Goal: Complete application form: Complete application form

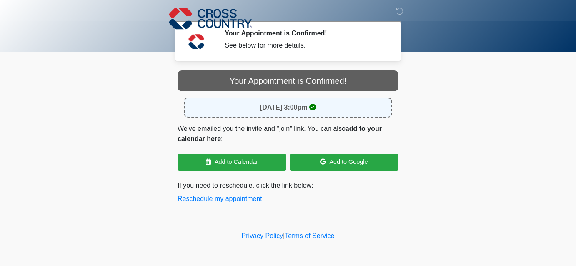
click at [536, 114] on body "‎ ‎ ‎ Your Appointment is Confirmed! See below for more details. Please connect…" at bounding box center [288, 133] width 576 height 266
click at [365, 111] on div "August 19, 2025 at 3:00pm" at bounding box center [288, 108] width 209 height 20
click at [439, 97] on body "‎ ‎ ‎ Your Appointment is Confirmed! See below for more details. Please connect…" at bounding box center [288, 133] width 576 height 266
click at [403, 11] on icon at bounding box center [400, 12] width 8 height 8
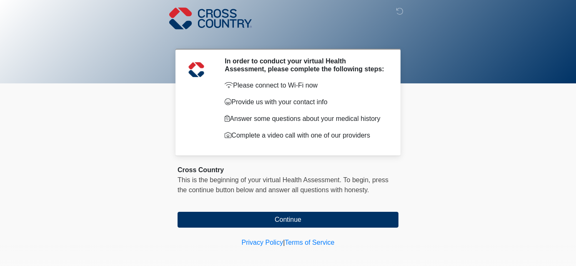
click at [471, 157] on body "‎ ‎ ‎ In order to conduct your virtual Health Assessment, please complete the f…" at bounding box center [288, 133] width 576 height 266
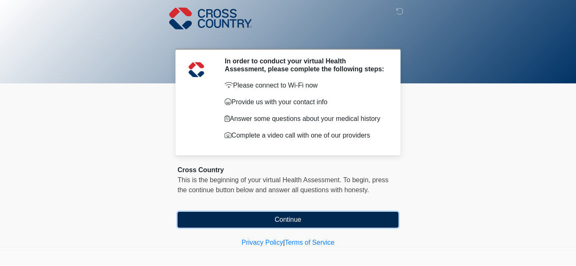
click at [363, 228] on button "Continue" at bounding box center [288, 220] width 221 height 16
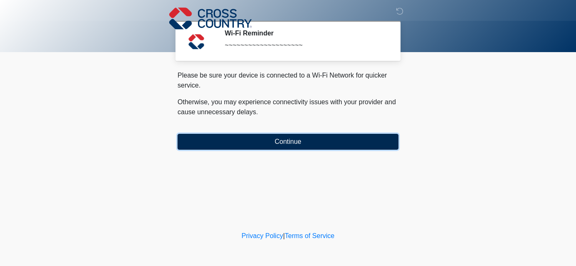
click at [322, 143] on button "Continue" at bounding box center [288, 142] width 221 height 16
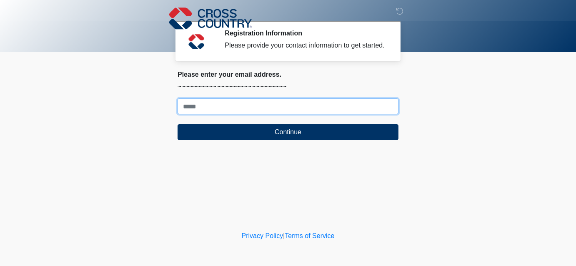
click at [306, 114] on input "Where should we email your response?" at bounding box center [288, 106] width 221 height 16
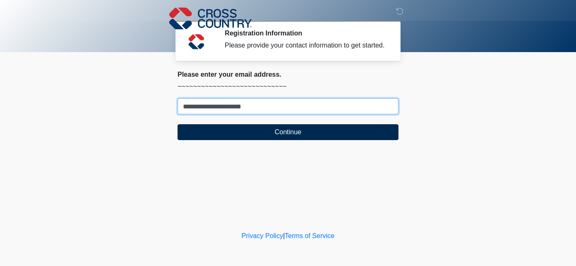
type input "**********"
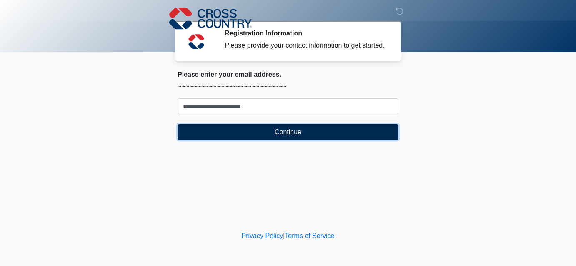
click at [279, 140] on button "Continue" at bounding box center [288, 132] width 221 height 16
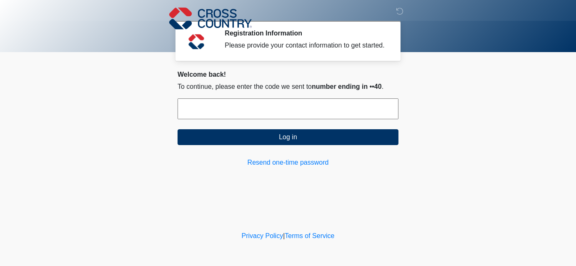
click at [274, 119] on input "text" at bounding box center [288, 108] width 221 height 21
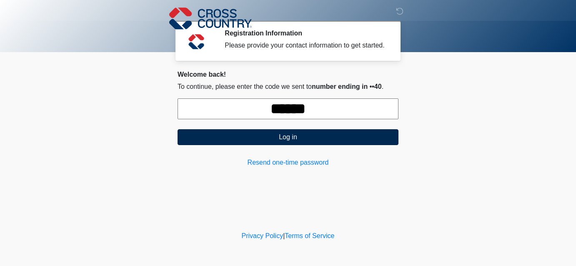
type input "******"
click at [271, 142] on button "Log in" at bounding box center [288, 137] width 221 height 16
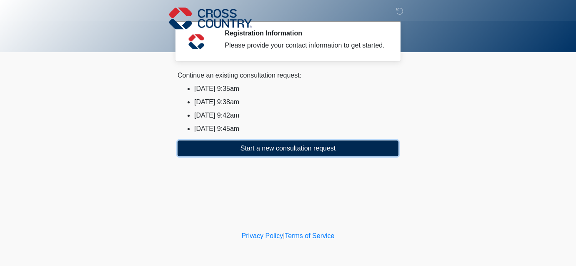
click at [325, 156] on button "Start a new consultation request" at bounding box center [288, 149] width 221 height 16
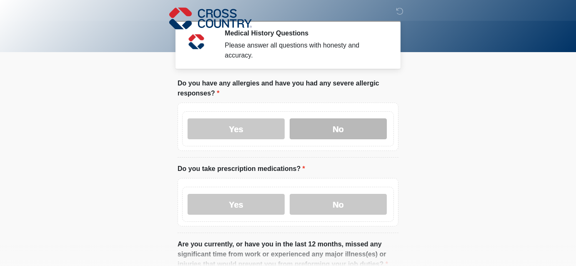
click at [323, 126] on label "No" at bounding box center [338, 128] width 97 height 21
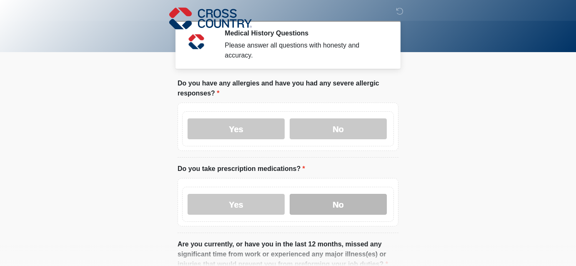
click at [322, 202] on label "No" at bounding box center [338, 204] width 97 height 21
click button "Connect with an agent" at bounding box center [0, 0] width 0 height 0
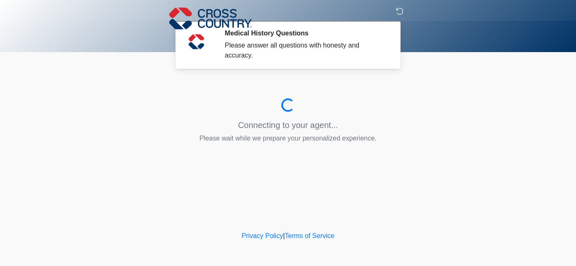
click at [401, 13] on icon at bounding box center [400, 12] width 8 height 8
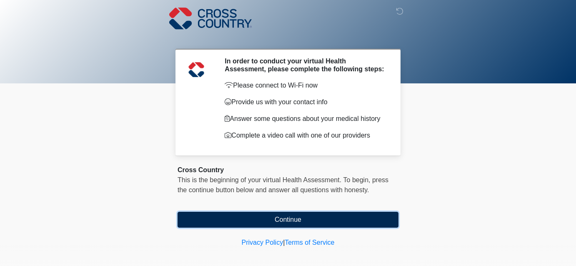
click at [303, 223] on button "Continue" at bounding box center [288, 220] width 221 height 16
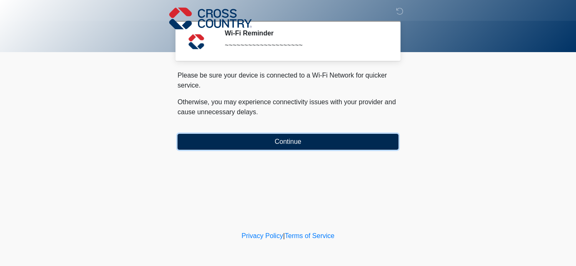
click at [300, 141] on button "Continue" at bounding box center [288, 142] width 221 height 16
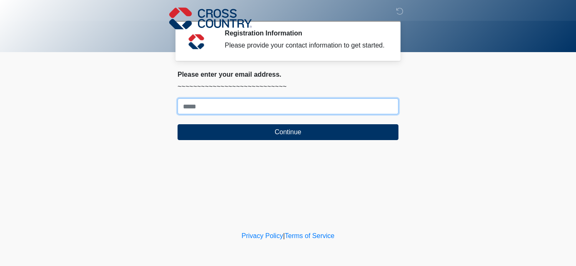
click at [299, 114] on input "Where should we email your response?" at bounding box center [288, 106] width 221 height 16
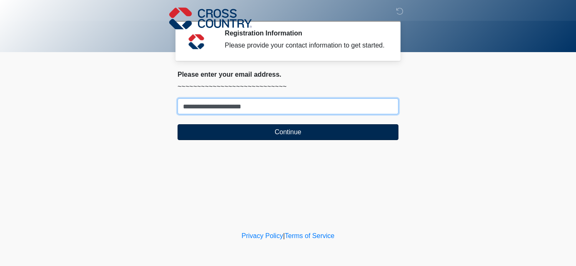
type input "**********"
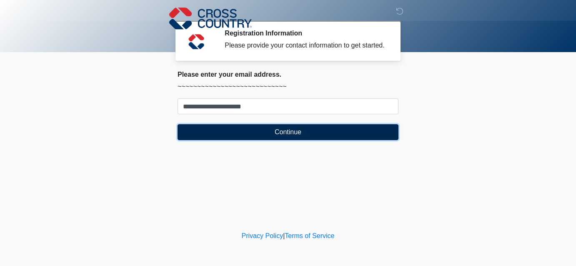
click at [296, 139] on button "Continue" at bounding box center [288, 132] width 221 height 16
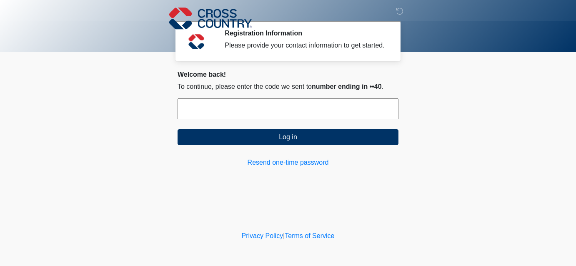
click at [233, 119] on input "text" at bounding box center [288, 108] width 221 height 21
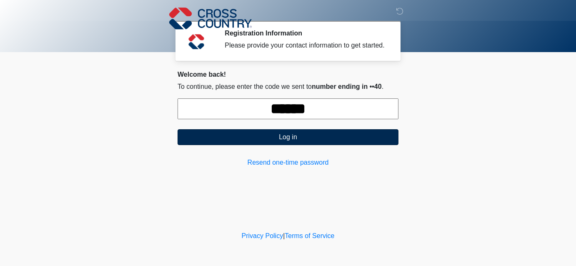
type input "******"
click at [263, 143] on button "Log in" at bounding box center [288, 137] width 221 height 16
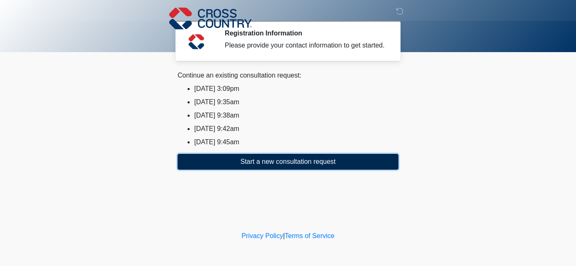
click at [274, 170] on button "Start a new consultation request" at bounding box center [288, 162] width 221 height 16
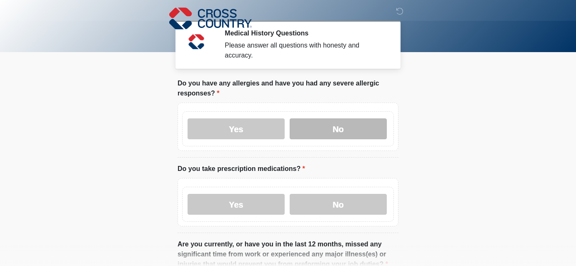
click at [315, 131] on label "No" at bounding box center [338, 128] width 97 height 21
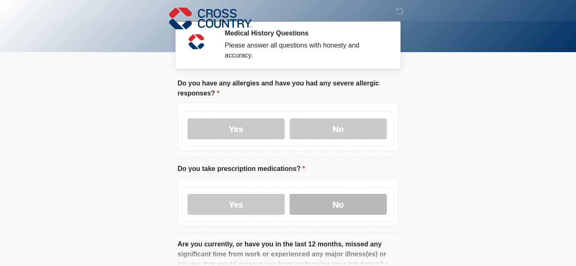
click at [319, 204] on label "No" at bounding box center [338, 204] width 97 height 21
click button "Connect with an agent" at bounding box center [0, 0] width 0 height 0
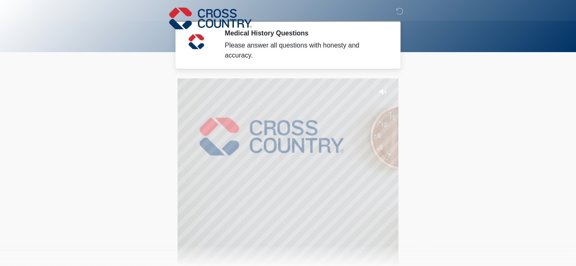
click at [459, 214] on body "‎ ‎ ‎ Medical History Questions Please answer all questions with honesty and ac…" at bounding box center [288, 133] width 576 height 266
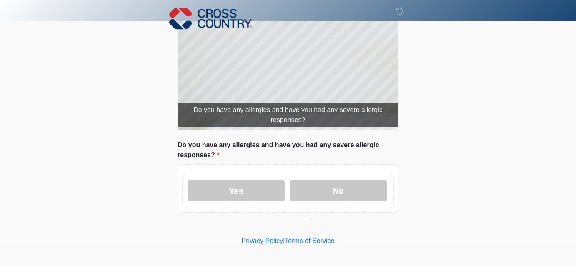
scroll to position [174, 0]
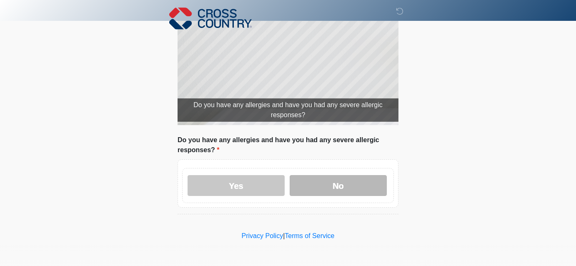
click at [380, 185] on label "No" at bounding box center [338, 185] width 97 height 21
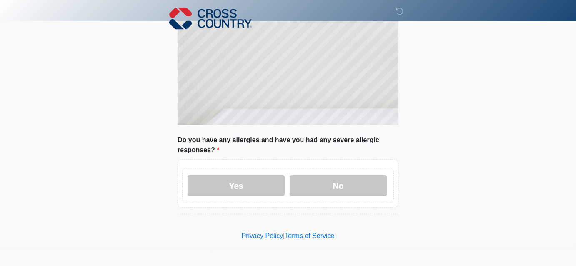
click at [380, 182] on label "No" at bounding box center [338, 185] width 97 height 21
click at [372, 186] on label "No" at bounding box center [338, 185] width 97 height 21
click button "Connect with an agent" at bounding box center [0, 0] width 0 height 0
click at [348, 184] on label "No" at bounding box center [338, 185] width 97 height 21
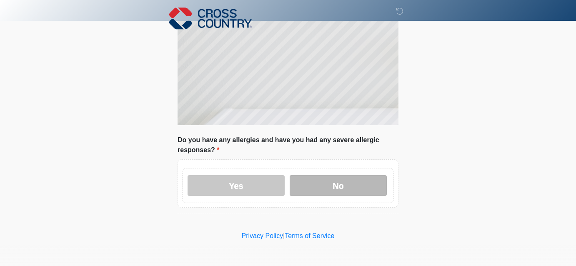
click button "Connect with an agent" at bounding box center [0, 0] width 0 height 0
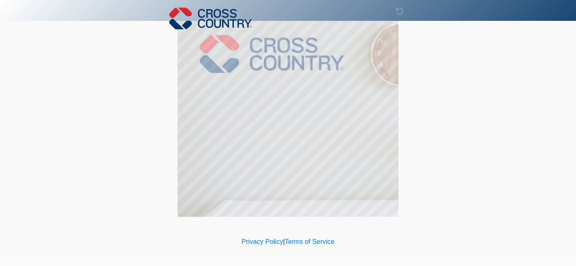
scroll to position [180, 0]
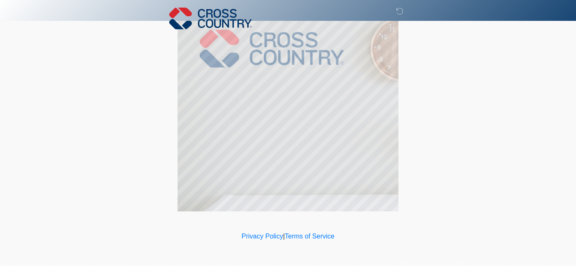
click at [453, 178] on html "‎ ‎ ‎ Medical History Questions Please answer all questions with honesty and ac…" at bounding box center [288, 45] width 576 height 266
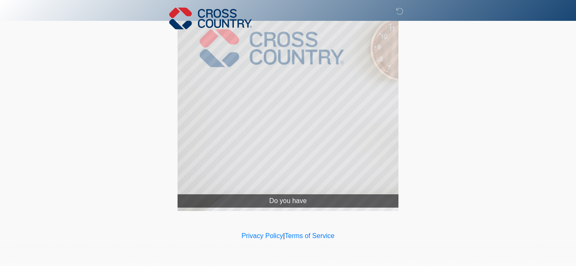
click at [496, 178] on html "‎ ‎ ‎ Medical History Questions Please answer all questions with honesty and ac…" at bounding box center [288, 45] width 576 height 266
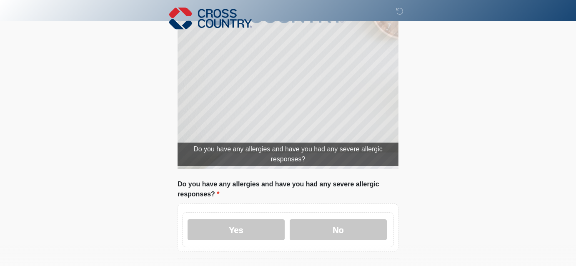
scroll to position [174, 0]
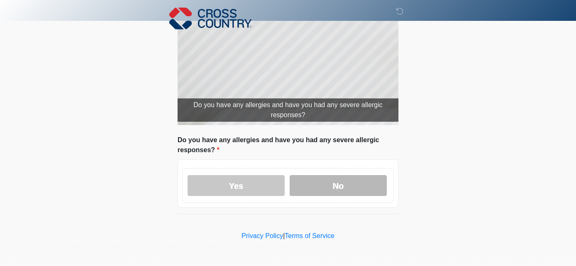
click at [360, 185] on label "No" at bounding box center [338, 185] width 97 height 21
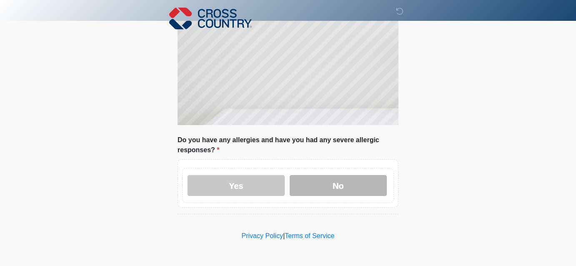
click button "Connect with an agent" at bounding box center [0, 0] width 0 height 0
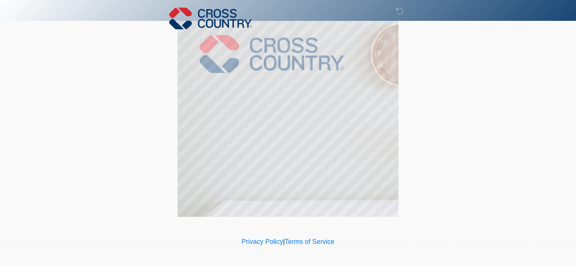
scroll to position [180, 0]
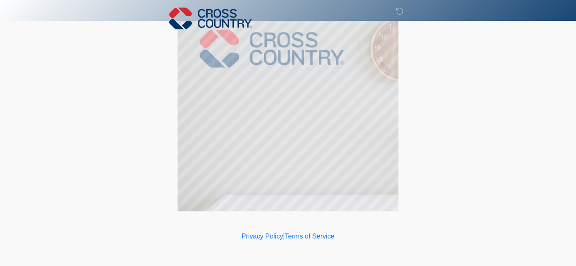
click at [427, 231] on div "Privacy Policy | Terms of Service" at bounding box center [288, 248] width 576 height 35
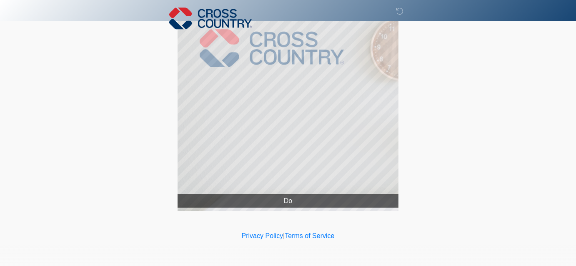
click at [464, 176] on body "‎ ‎ ‎ Medical History Questions Please answer all questions with honesty and ac…" at bounding box center [288, 45] width 576 height 266
click at [476, 151] on body "‎ ‎ ‎ Medical History Questions Please answer all questions with honesty and ac…" at bounding box center [288, 45] width 576 height 266
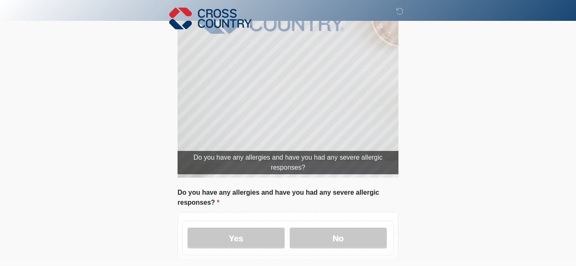
scroll to position [138, 0]
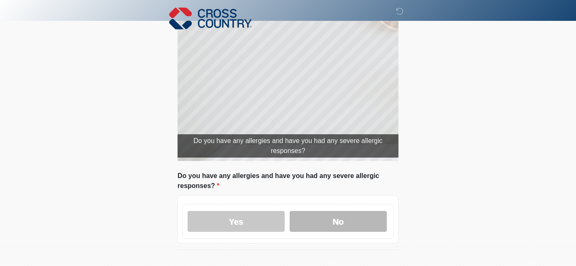
click at [352, 214] on label "No" at bounding box center [338, 221] width 97 height 21
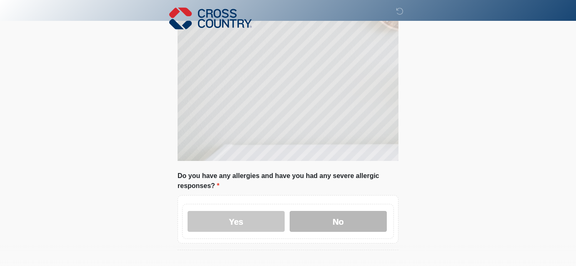
click at [355, 221] on label "No" at bounding box center [338, 221] width 97 height 21
click at [352, 218] on label "No" at bounding box center [338, 221] width 97 height 21
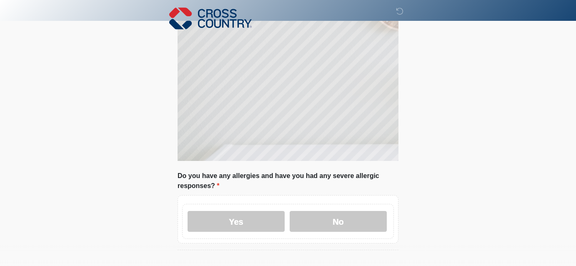
click at [377, 220] on label "No" at bounding box center [338, 221] width 97 height 21
click at [377, 219] on label "No" at bounding box center [338, 221] width 97 height 21
click at [362, 226] on label "No" at bounding box center [338, 221] width 97 height 21
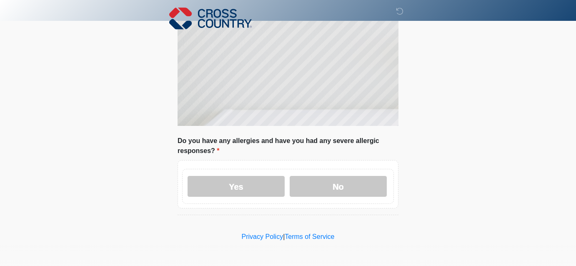
scroll to position [174, 0]
click at [383, 181] on label "No" at bounding box center [338, 185] width 97 height 21
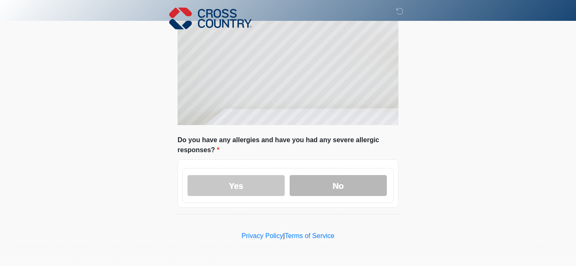
click at [383, 181] on label "No" at bounding box center [338, 185] width 97 height 21
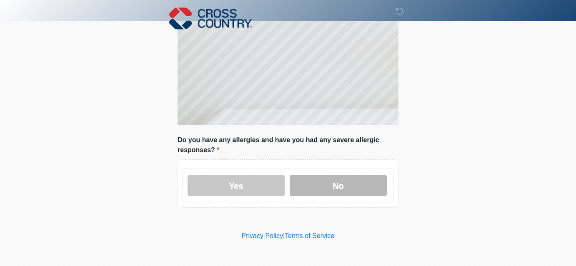
click at [383, 181] on label "No" at bounding box center [338, 185] width 97 height 21
click button "Connect with an agent" at bounding box center [0, 0] width 0 height 0
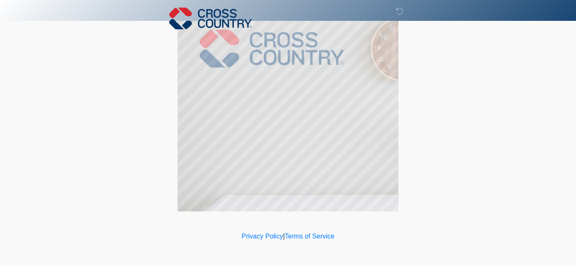
click at [445, 168] on body "‎ ‎ ‎ Medical History Questions Please answer all questions with honesty and ac…" at bounding box center [288, 45] width 576 height 266
